Goal: Information Seeking & Learning: Check status

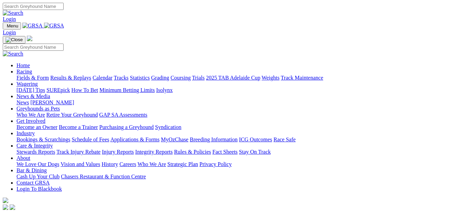
click at [80, 75] on link "Results & Replays" at bounding box center [70, 78] width 41 height 6
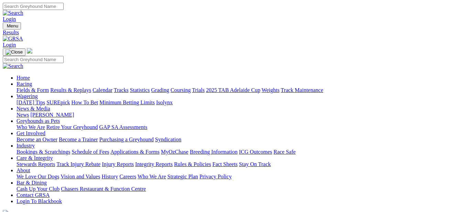
scroll to position [69, 0]
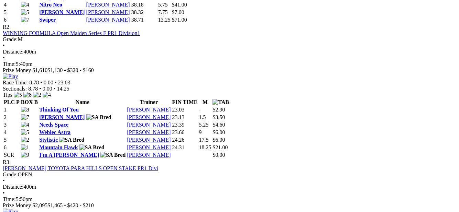
scroll to position [481, 0]
